Goal: Navigation & Orientation: Go to known website

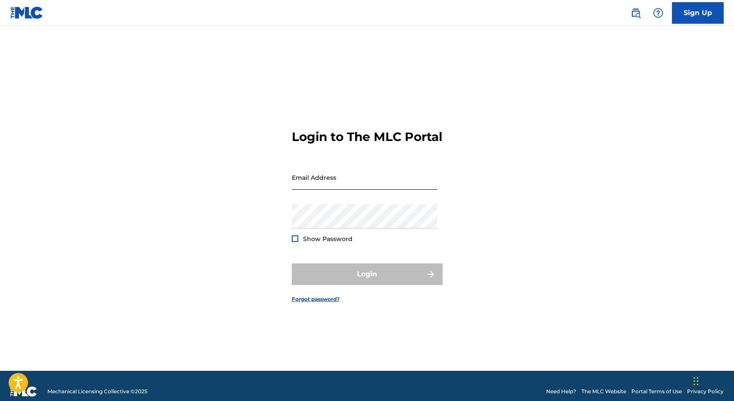
click at [355, 189] on input "Email Address" at bounding box center [365, 177] width 146 height 25
type input "[PERSON_NAME][EMAIL_ADDRESS][DOMAIN_NAME]"
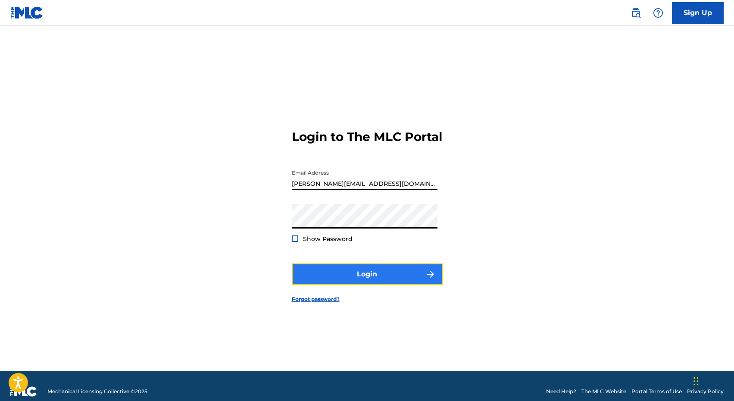
click at [356, 285] on button "Login" at bounding box center [367, 274] width 151 height 22
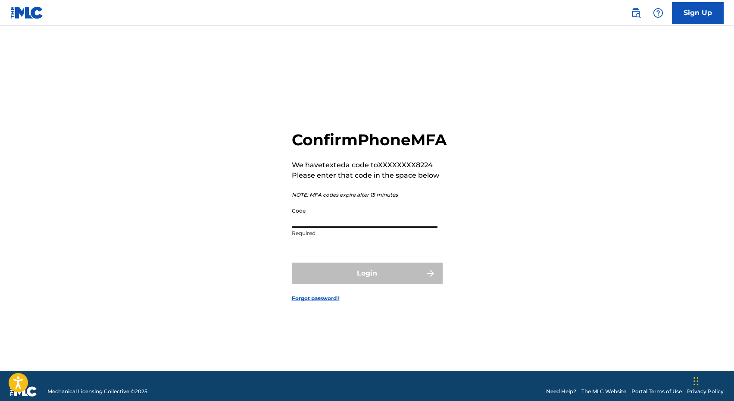
click at [361, 228] on input "Code" at bounding box center [365, 215] width 146 height 25
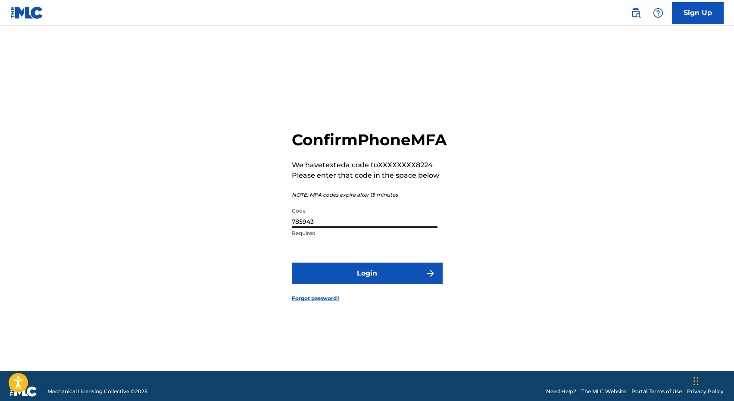
type input "785943"
click at [292, 263] on button "Login" at bounding box center [367, 274] width 151 height 22
